Goal: Information Seeking & Learning: Learn about a topic

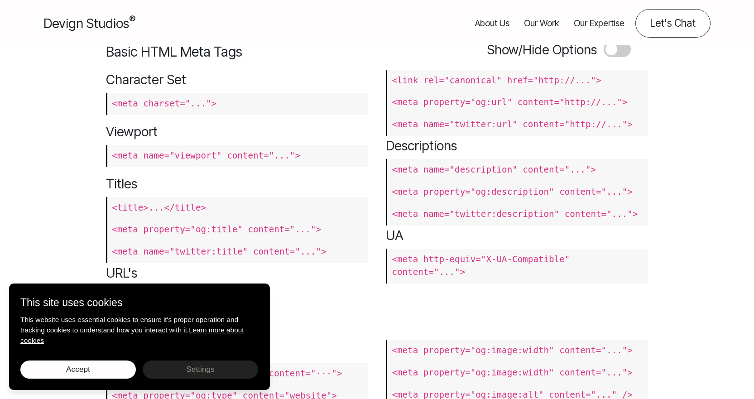
scroll to position [272, 0]
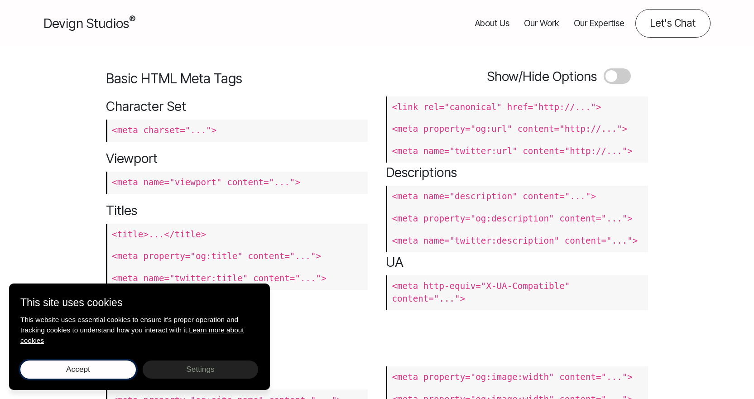
click at [118, 367] on button "Accept Save choices" at bounding box center [78, 370] width 116 height 18
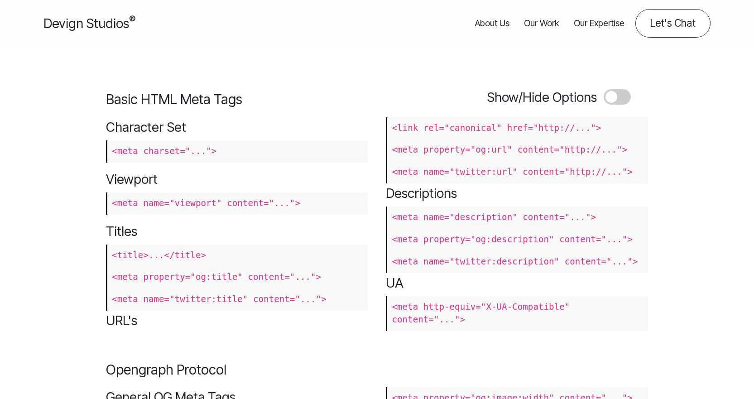
scroll to position [256, 0]
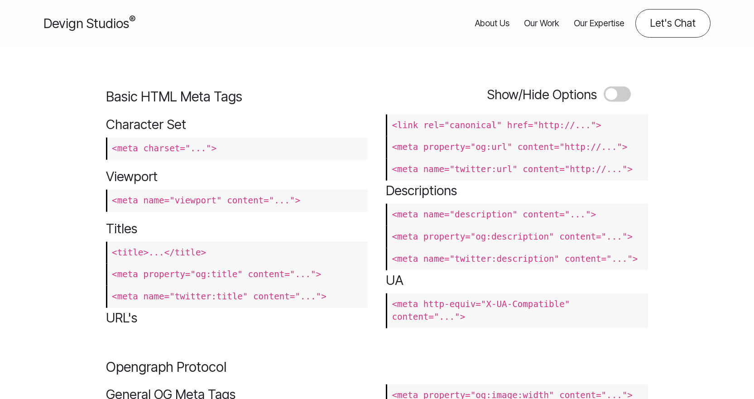
click at [613, 91] on span at bounding box center [617, 94] width 27 height 15
click at [605, 100] on input "checkbox" at bounding box center [604, 100] width 1 height 1
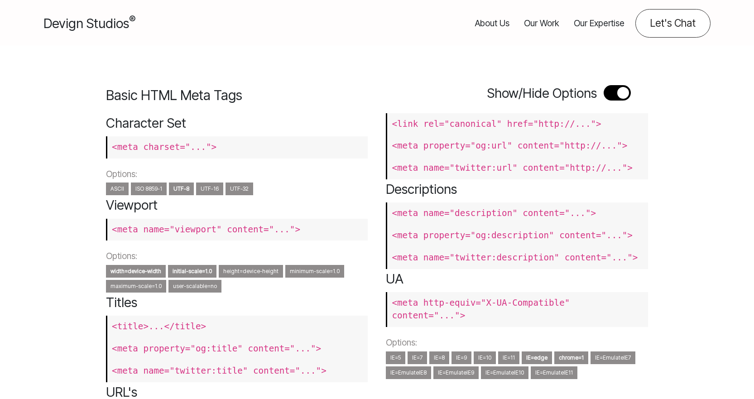
click at [617, 90] on span at bounding box center [617, 92] width 27 height 15
click at [605, 99] on input "checkbox" at bounding box center [604, 99] width 1 height 1
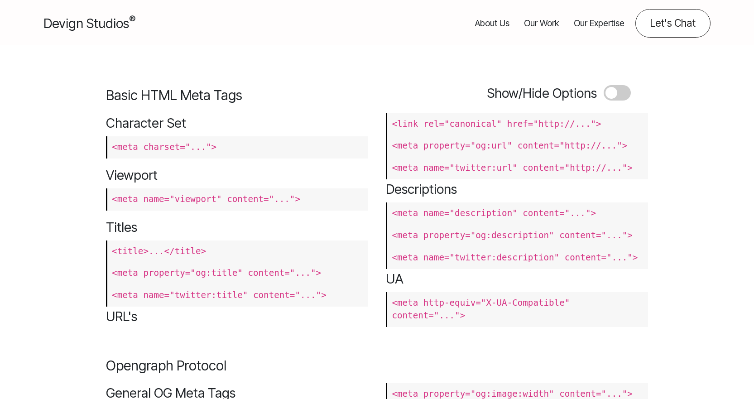
click at [617, 90] on span at bounding box center [617, 92] width 27 height 15
click at [605, 99] on input "checkbox" at bounding box center [604, 99] width 1 height 1
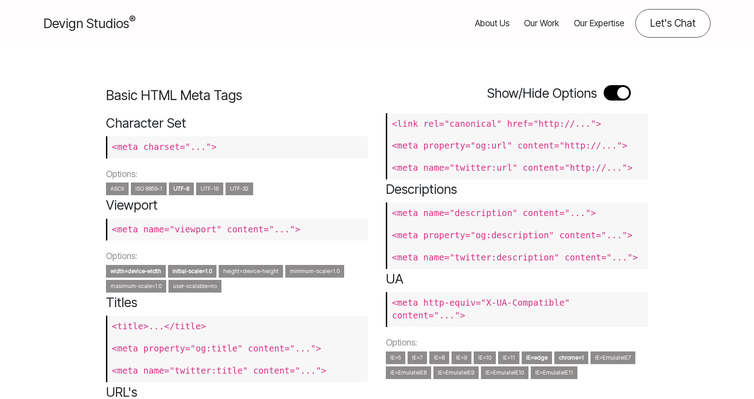
click at [617, 90] on span at bounding box center [617, 92] width 27 height 15
click at [605, 99] on input "checkbox" at bounding box center [604, 99] width 1 height 1
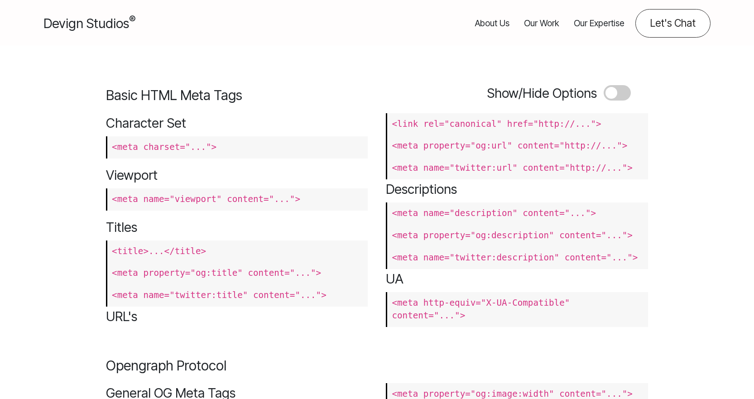
click at [617, 90] on span at bounding box center [617, 92] width 27 height 15
click at [605, 99] on input "checkbox" at bounding box center [604, 99] width 1 height 1
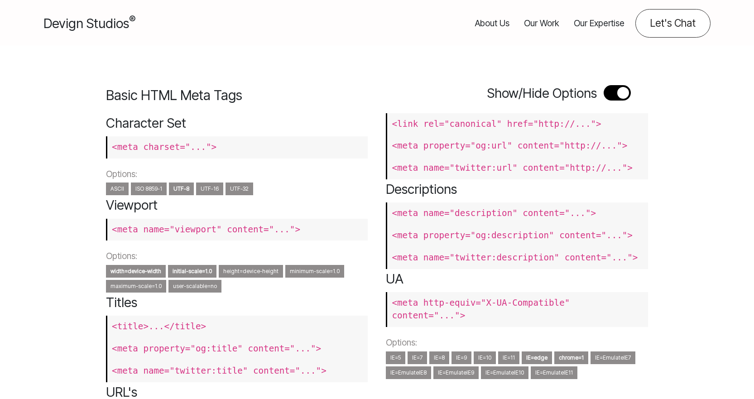
click at [618, 90] on span at bounding box center [617, 92] width 27 height 15
click at [605, 99] on input "checkbox" at bounding box center [604, 99] width 1 height 1
checkbox input "false"
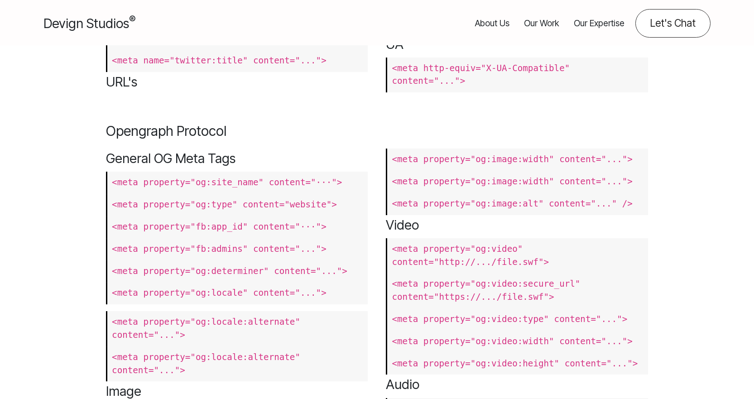
scroll to position [0, 0]
